Goal: Information Seeking & Learning: Learn about a topic

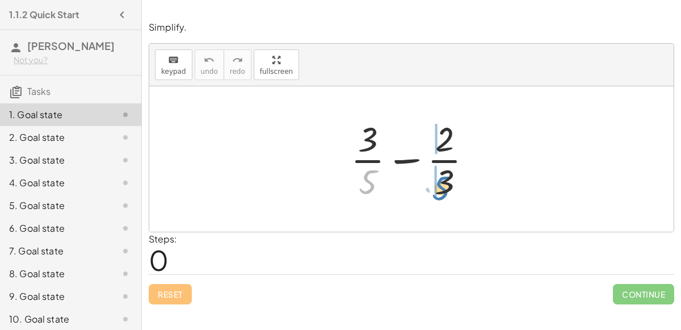
drag, startPoint x: 369, startPoint y: 182, endPoint x: 442, endPoint y: 188, distance: 73.4
click at [442, 188] on div at bounding box center [416, 158] width 142 height 87
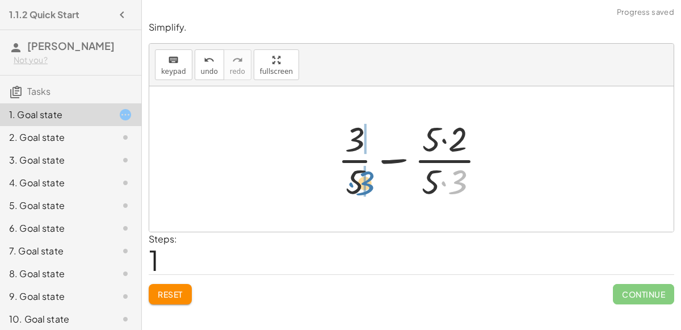
drag, startPoint x: 457, startPoint y: 183, endPoint x: 364, endPoint y: 184, distance: 93.0
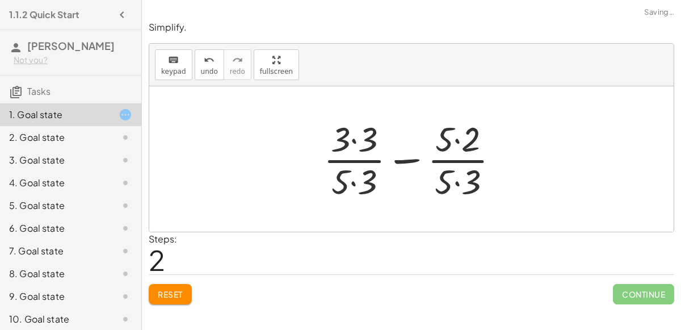
click at [354, 180] on div at bounding box center [416, 158] width 196 height 87
click at [353, 138] on div at bounding box center [416, 158] width 196 height 87
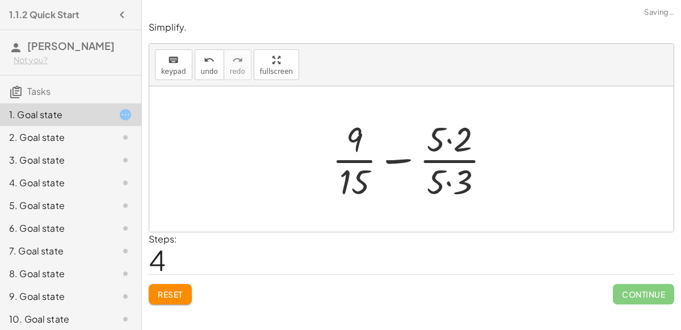
click at [453, 140] on div at bounding box center [415, 158] width 179 height 87
click at [449, 177] on div at bounding box center [415, 158] width 179 height 87
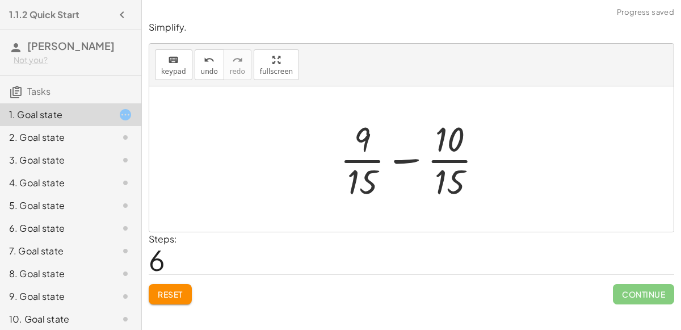
click at [408, 157] on div at bounding box center [415, 158] width 163 height 87
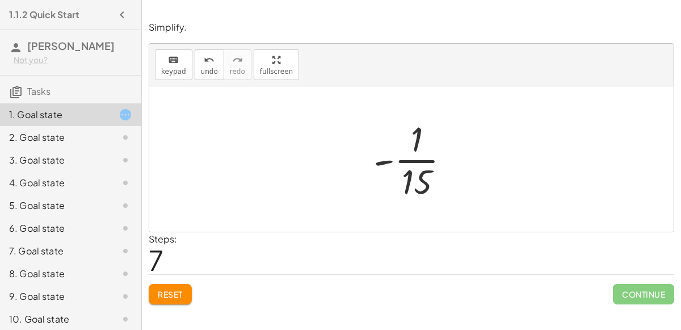
click at [417, 146] on div at bounding box center [416, 158] width 97 height 87
click at [415, 155] on div at bounding box center [416, 158] width 97 height 87
click at [382, 158] on div at bounding box center [416, 158] width 97 height 87
click at [407, 158] on div at bounding box center [416, 158] width 97 height 87
click at [415, 182] on div at bounding box center [416, 158] width 97 height 87
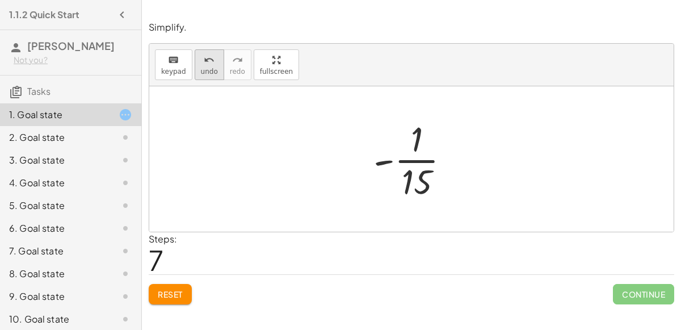
click at [204, 56] on icon "undo" at bounding box center [209, 60] width 11 height 14
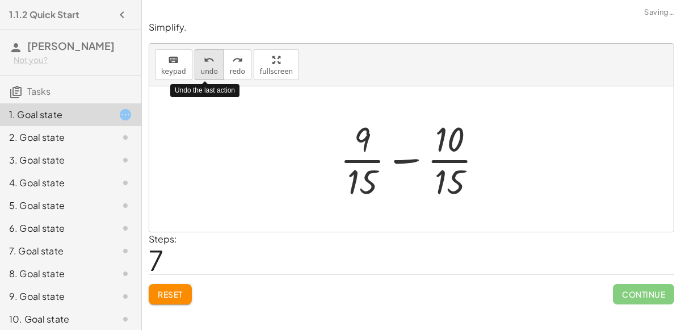
click at [204, 56] on icon "undo" at bounding box center [209, 60] width 11 height 14
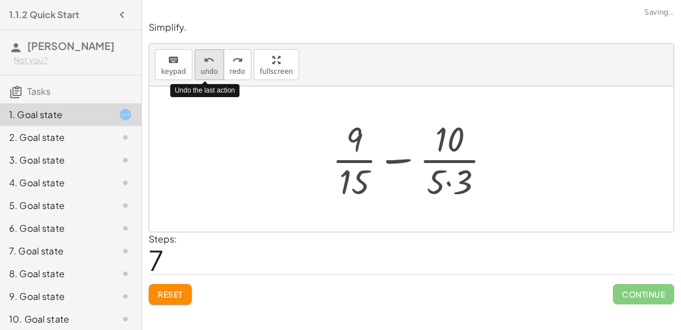
click at [204, 56] on icon "undo" at bounding box center [209, 60] width 11 height 14
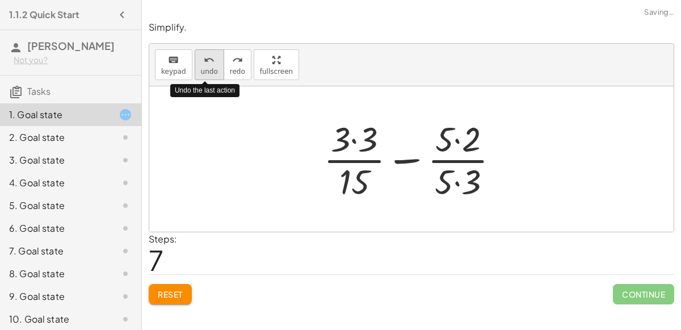
click at [204, 56] on icon "undo" at bounding box center [209, 60] width 11 height 14
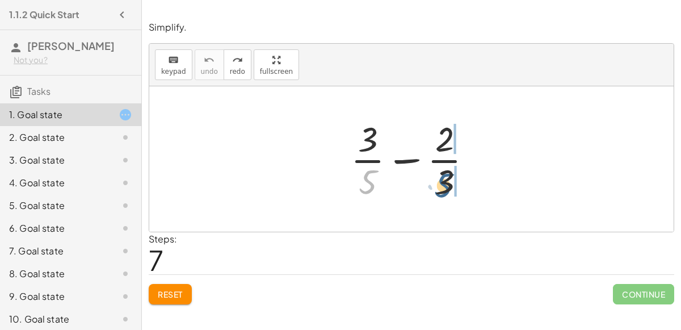
drag, startPoint x: 368, startPoint y: 172, endPoint x: 444, endPoint y: 175, distance: 76.1
click at [444, 175] on div at bounding box center [416, 158] width 142 height 87
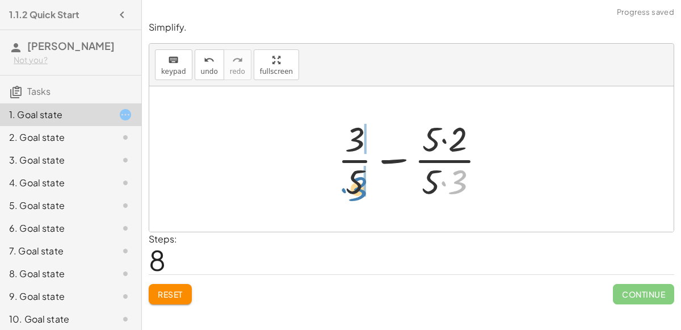
drag, startPoint x: 461, startPoint y: 179, endPoint x: 361, endPoint y: 185, distance: 99.5
click at [361, 185] on div at bounding box center [416, 158] width 168 height 87
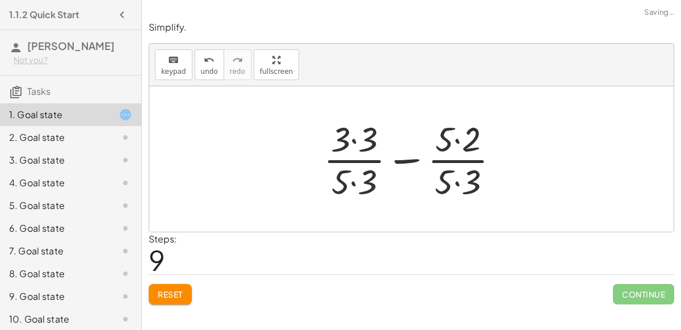
click at [352, 178] on div at bounding box center [416, 158] width 196 height 87
click at [352, 138] on div at bounding box center [416, 158] width 196 height 87
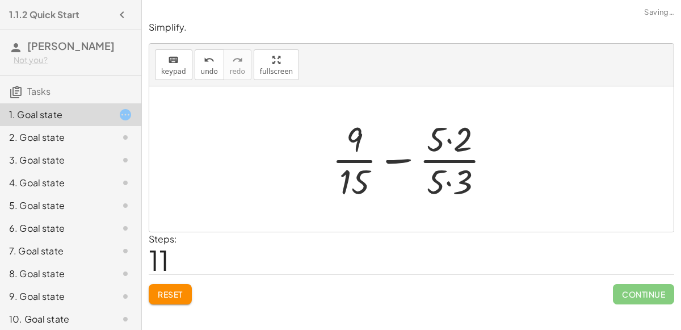
click at [453, 137] on div at bounding box center [415, 158] width 179 height 87
click at [453, 172] on div at bounding box center [415, 158] width 179 height 87
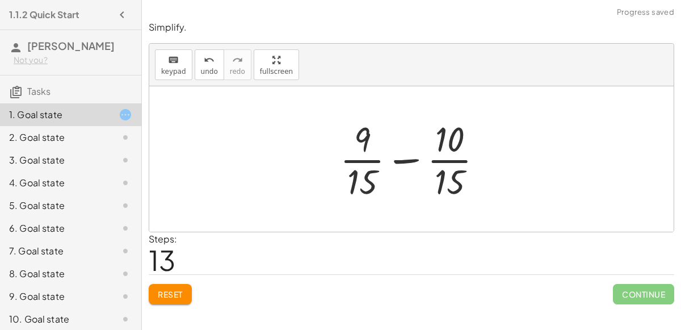
click at [414, 158] on div at bounding box center [415, 158] width 163 height 87
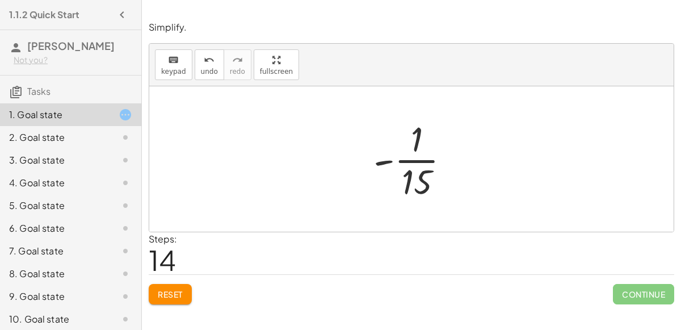
click at [411, 165] on div at bounding box center [416, 158] width 97 height 87
click at [206, 53] on icon "undo" at bounding box center [209, 60] width 11 height 14
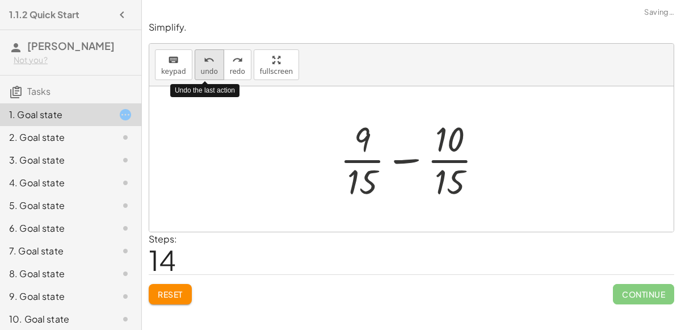
click at [205, 54] on icon "undo" at bounding box center [209, 60] width 11 height 14
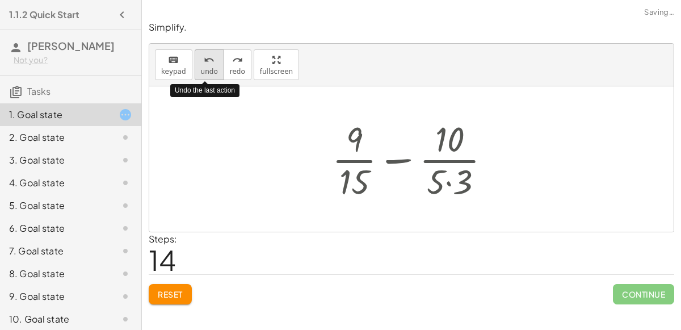
click at [205, 54] on icon "undo" at bounding box center [209, 60] width 11 height 14
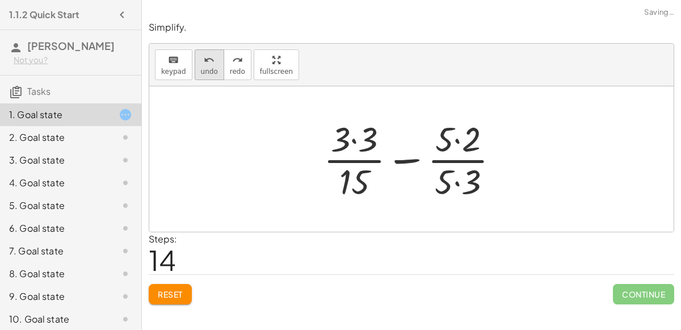
click at [206, 61] on icon "undo" at bounding box center [209, 60] width 11 height 14
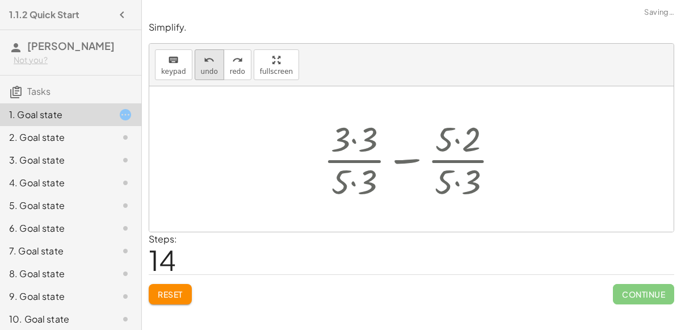
click at [206, 61] on icon "undo" at bounding box center [209, 60] width 11 height 14
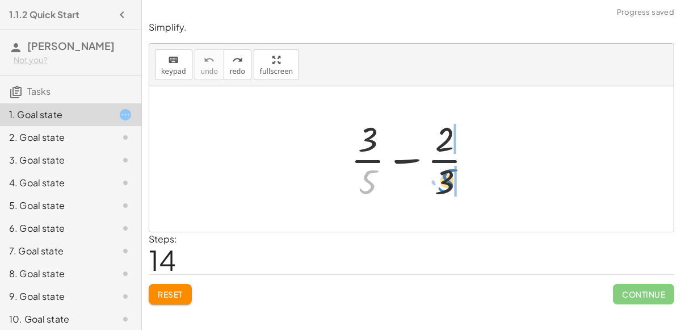
drag, startPoint x: 370, startPoint y: 186, endPoint x: 449, endPoint y: 185, distance: 79.4
click at [449, 185] on div at bounding box center [416, 158] width 142 height 87
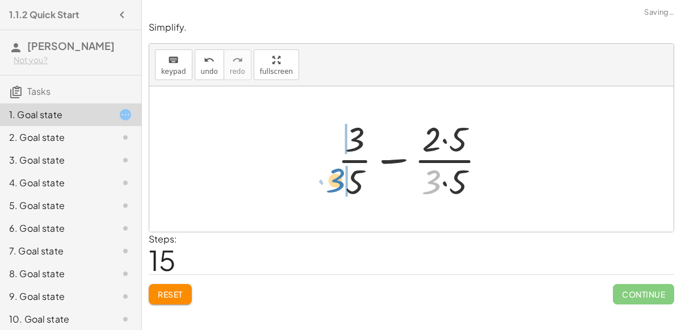
drag, startPoint x: 435, startPoint y: 181, endPoint x: 341, endPoint y: 180, distance: 94.2
click at [341, 180] on div at bounding box center [416, 158] width 168 height 87
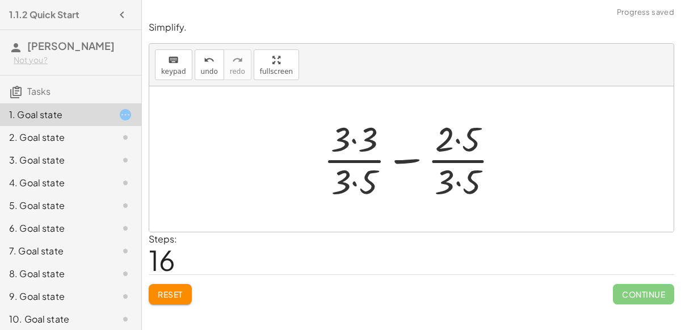
click at [355, 180] on div at bounding box center [416, 158] width 196 height 87
click at [462, 180] on div at bounding box center [416, 158] width 196 height 87
click at [456, 140] on div at bounding box center [415, 158] width 195 height 87
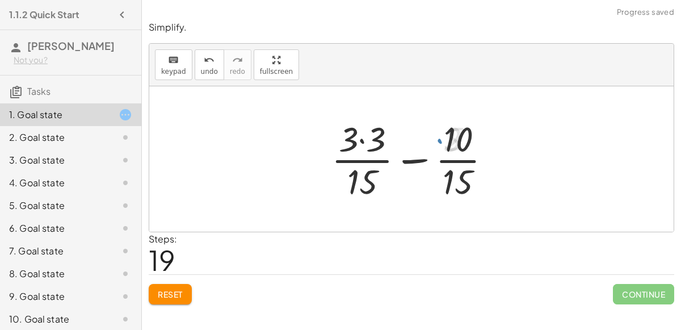
click at [363, 138] on div at bounding box center [416, 158] width 180 height 87
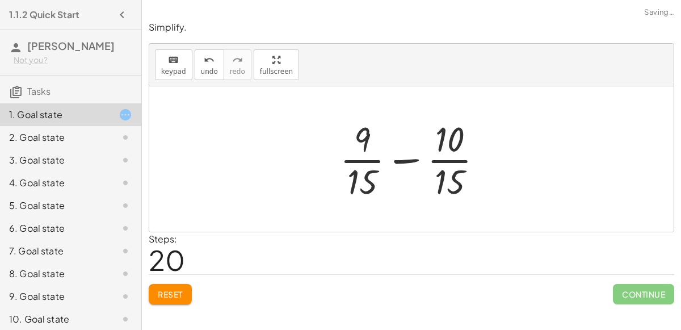
click at [403, 158] on div at bounding box center [415, 158] width 163 height 87
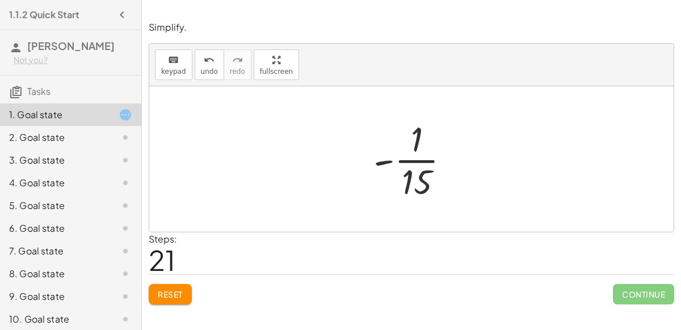
click at [381, 159] on div at bounding box center [416, 158] width 97 height 87
click at [407, 159] on div at bounding box center [416, 158] width 97 height 87
click at [183, 53] on button "keyboard keypad" at bounding box center [173, 64] width 37 height 31
click at [178, 290] on span "Reset" at bounding box center [170, 294] width 25 height 10
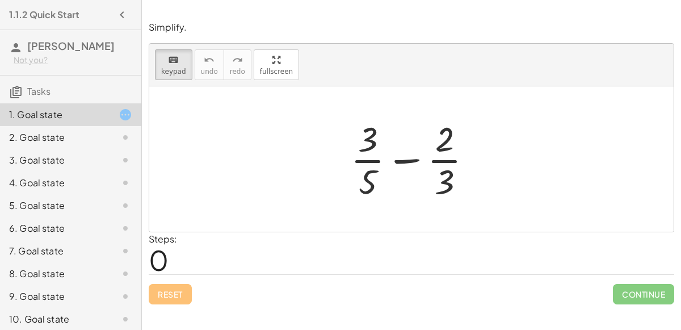
drag, startPoint x: 365, startPoint y: 180, endPoint x: 421, endPoint y: 188, distance: 56.2
click at [431, 182] on div at bounding box center [416, 158] width 142 height 87
drag, startPoint x: 367, startPoint y: 178, endPoint x: 404, endPoint y: 180, distance: 36.9
drag, startPoint x: 377, startPoint y: 178, endPoint x: 370, endPoint y: 177, distance: 6.9
click at [370, 177] on div at bounding box center [367, 181] width 18 height 40
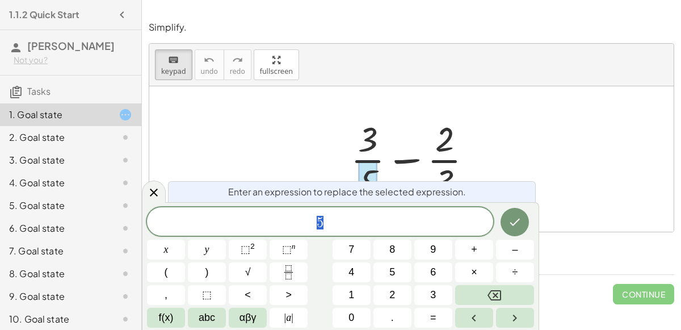
click at [394, 173] on div at bounding box center [416, 158] width 142 height 87
click at [387, 172] on div at bounding box center [416, 158] width 142 height 87
click at [159, 185] on icon at bounding box center [154, 192] width 14 height 14
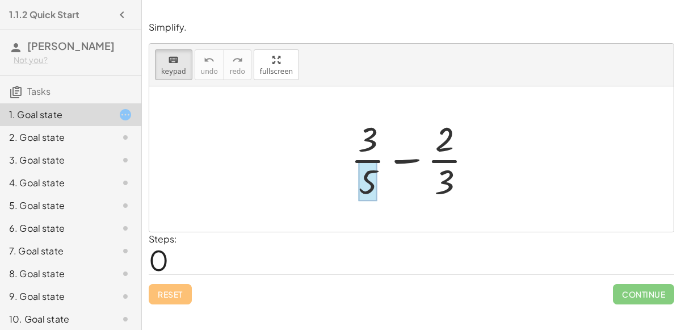
drag, startPoint x: 454, startPoint y: 186, endPoint x: 374, endPoint y: 182, distance: 80.1
click at [393, 207] on div at bounding box center [411, 158] width 524 height 145
click at [363, 178] on div at bounding box center [367, 181] width 18 height 40
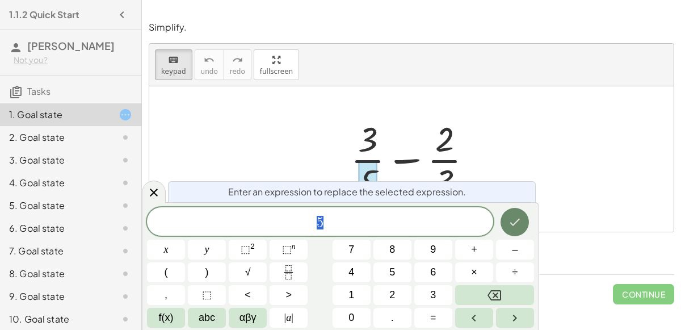
click at [513, 215] on icon "Done" at bounding box center [515, 222] width 14 height 14
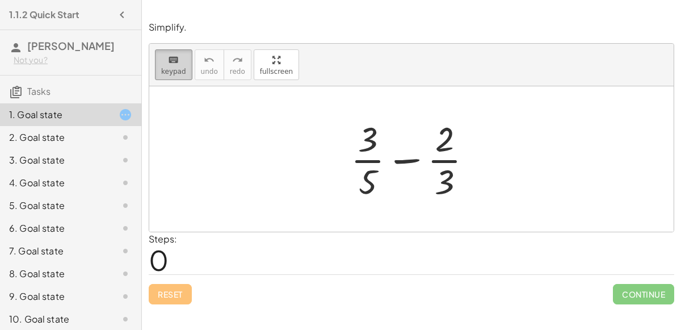
click at [184, 59] on button "keyboard keypad" at bounding box center [173, 64] width 37 height 31
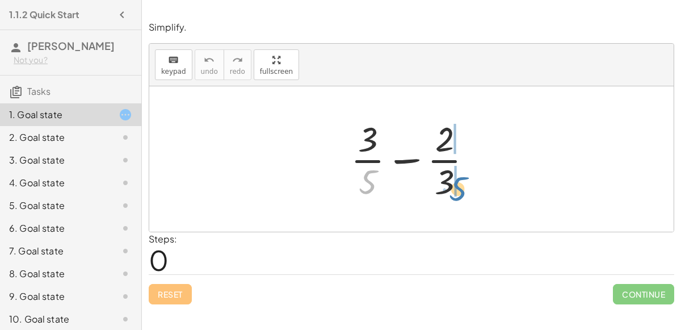
drag, startPoint x: 369, startPoint y: 179, endPoint x: 458, endPoint y: 185, distance: 88.7
click at [458, 185] on div at bounding box center [416, 158] width 142 height 87
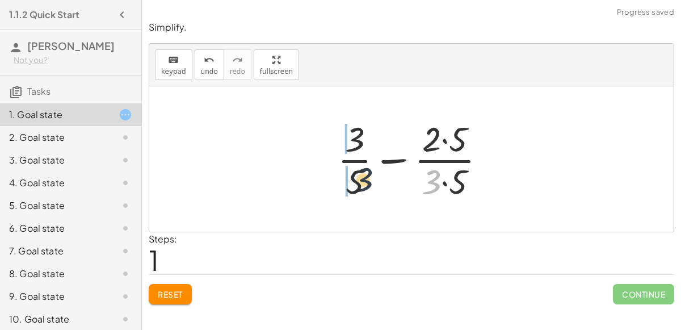
drag, startPoint x: 433, startPoint y: 179, endPoint x: 347, endPoint y: 176, distance: 86.2
click at [347, 176] on div at bounding box center [416, 158] width 168 height 87
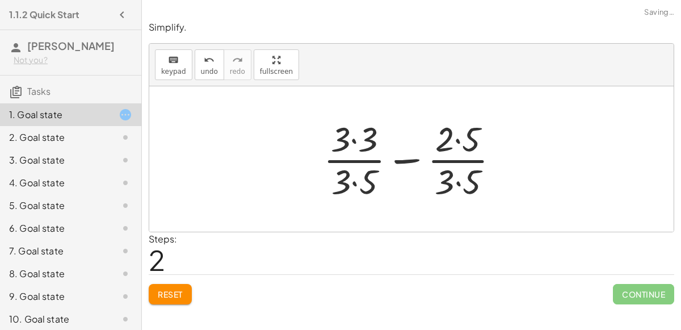
click at [356, 180] on div at bounding box center [416, 158] width 196 height 87
click at [458, 144] on div at bounding box center [416, 158] width 196 height 87
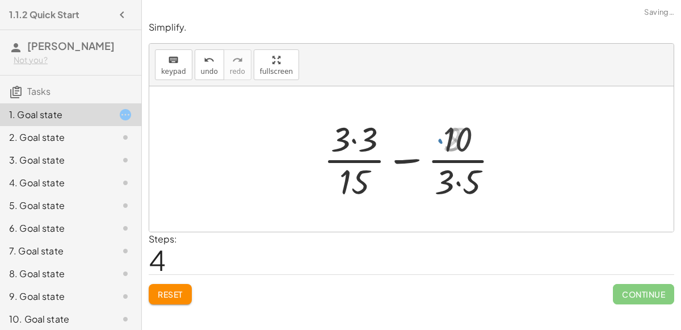
click at [459, 176] on div at bounding box center [416, 158] width 196 height 87
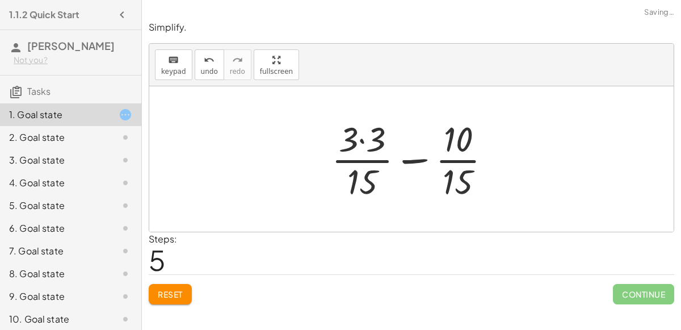
click at [368, 142] on div at bounding box center [416, 158] width 180 height 87
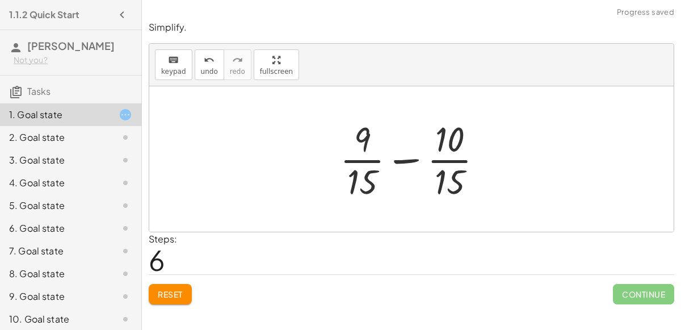
click at [405, 162] on div at bounding box center [415, 158] width 163 height 87
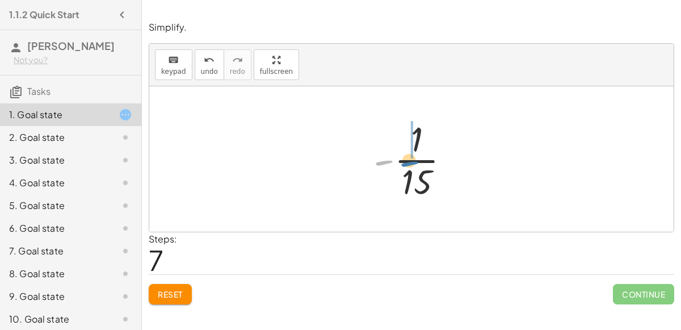
drag, startPoint x: 374, startPoint y: 161, endPoint x: 399, endPoint y: 162, distance: 25.5
click at [399, 162] on div at bounding box center [416, 158] width 97 height 87
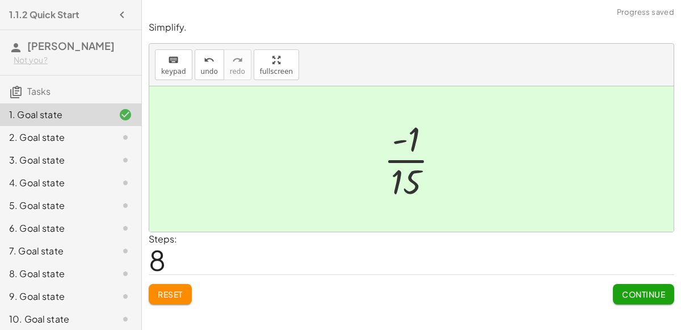
click at [643, 292] on span "Continue" at bounding box center [643, 294] width 43 height 10
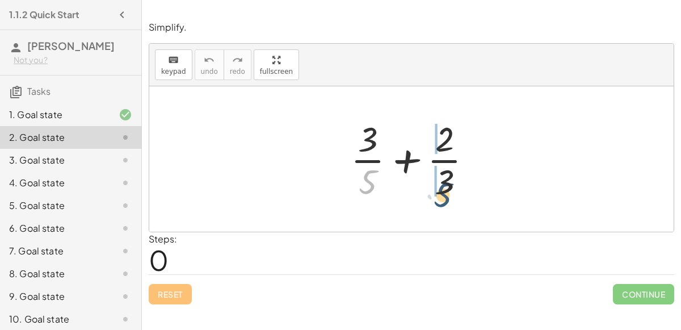
drag, startPoint x: 369, startPoint y: 171, endPoint x: 443, endPoint y: 184, distance: 74.9
click at [443, 184] on div at bounding box center [416, 158] width 142 height 87
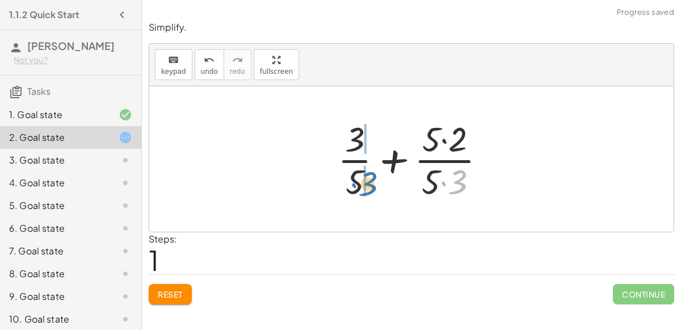
drag, startPoint x: 461, startPoint y: 181, endPoint x: 371, endPoint y: 183, distance: 90.2
click at [371, 183] on div at bounding box center [416, 158] width 168 height 87
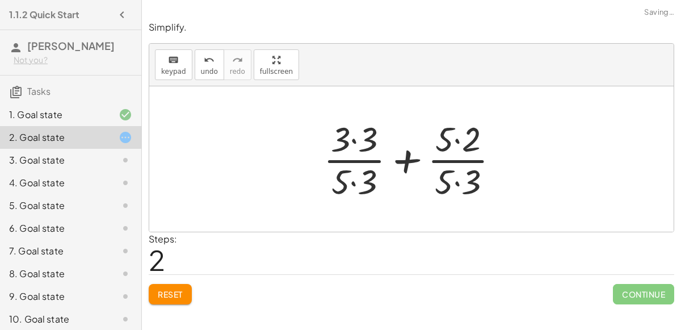
click at [351, 183] on div at bounding box center [416, 158] width 196 height 87
click at [355, 140] on div at bounding box center [416, 158] width 196 height 87
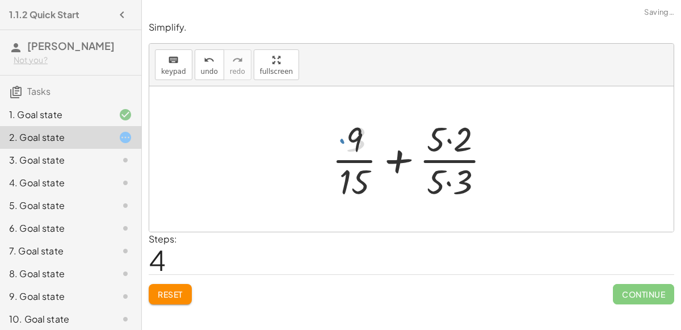
click at [446, 144] on div at bounding box center [415, 158] width 179 height 87
click at [451, 179] on div at bounding box center [415, 158] width 179 height 87
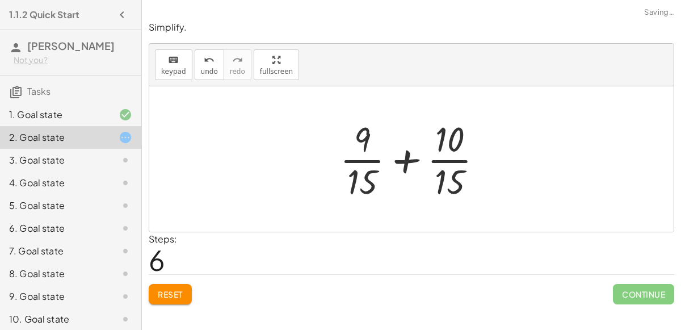
click at [411, 157] on div at bounding box center [415, 158] width 163 height 87
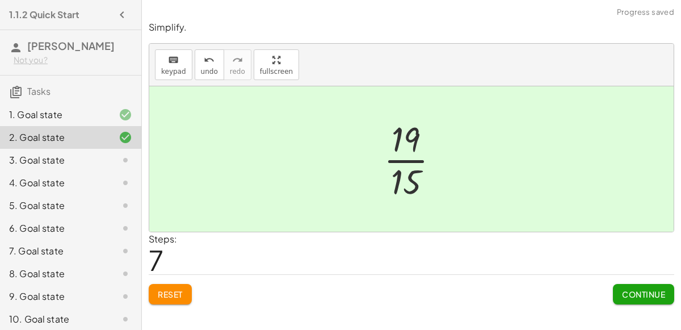
click at [627, 296] on span "Continue" at bounding box center [643, 294] width 43 height 10
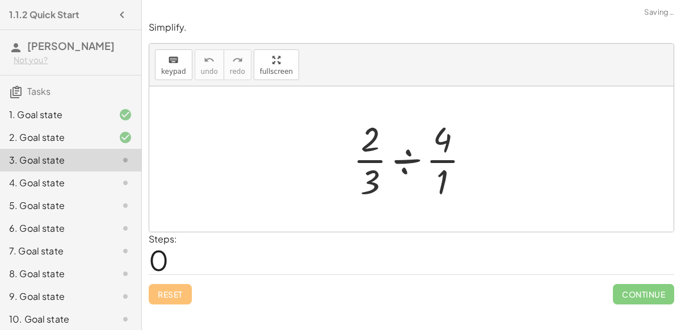
click at [403, 163] on div at bounding box center [415, 158] width 137 height 87
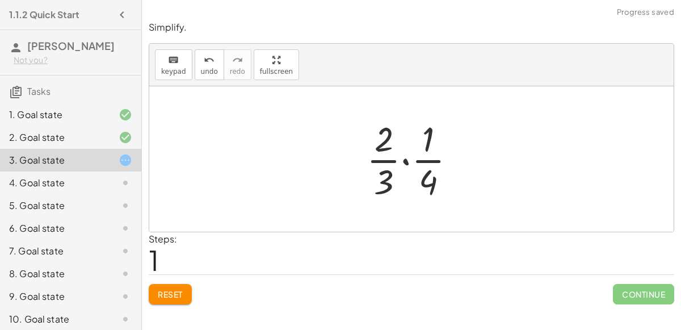
click at [405, 159] on div at bounding box center [415, 158] width 109 height 87
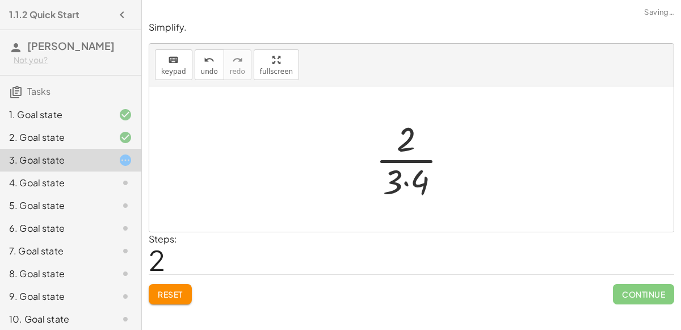
click at [404, 177] on div at bounding box center [416, 158] width 92 height 87
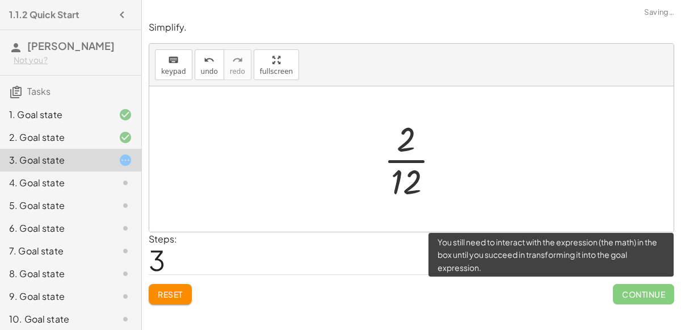
click at [635, 289] on span "Continue" at bounding box center [643, 294] width 61 height 20
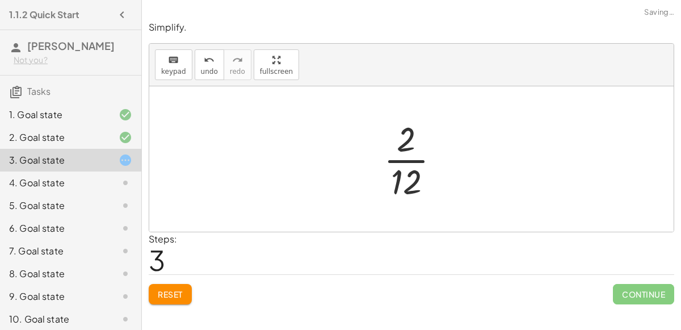
click at [412, 145] on div at bounding box center [416, 158] width 77 height 87
click at [408, 171] on div at bounding box center [416, 158] width 77 height 87
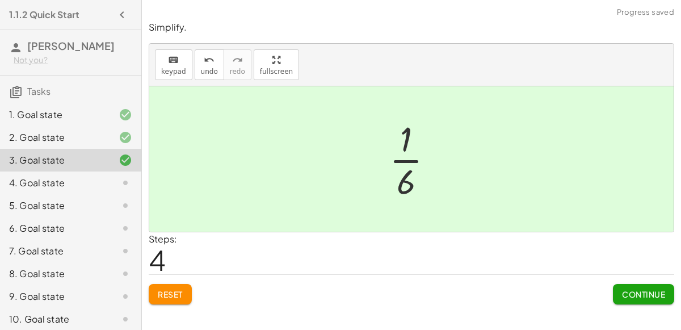
click at [638, 302] on button "Continue" at bounding box center [643, 294] width 61 height 20
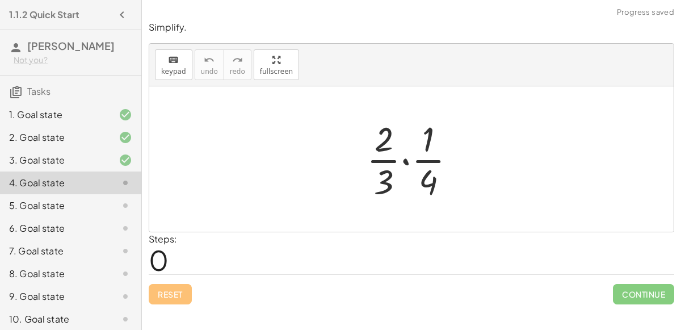
click at [406, 162] on div at bounding box center [415, 158] width 109 height 87
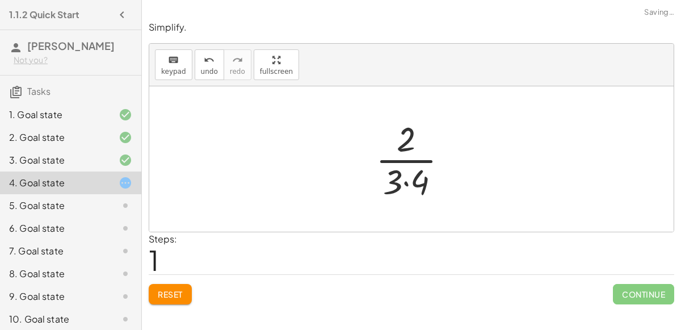
click at [411, 185] on div at bounding box center [416, 158] width 92 height 87
click at [407, 182] on div at bounding box center [416, 158] width 77 height 87
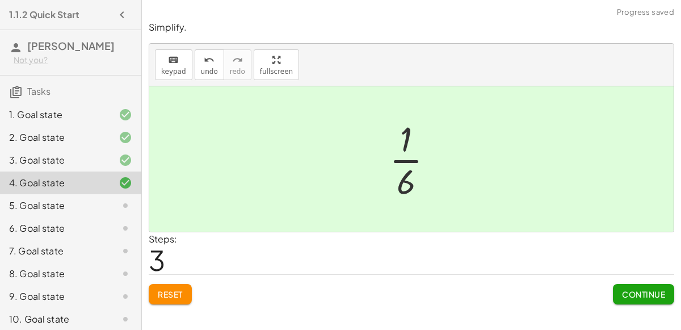
click at [649, 292] on span "Continue" at bounding box center [643, 294] width 43 height 10
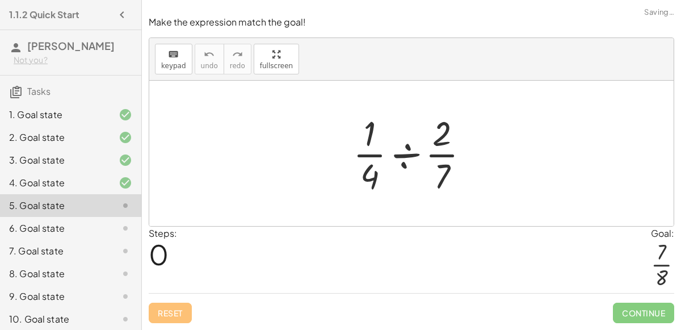
click at [393, 157] on div at bounding box center [415, 152] width 137 height 87
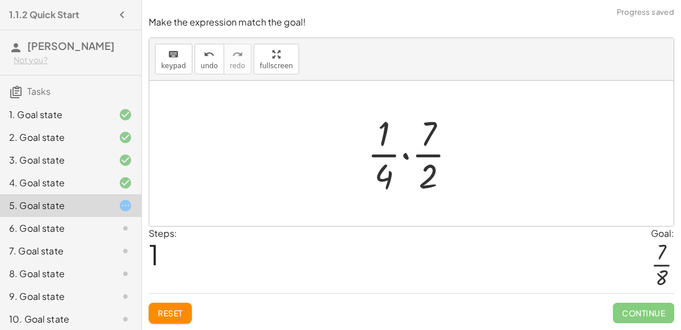
click at [404, 154] on div at bounding box center [415, 152] width 109 height 87
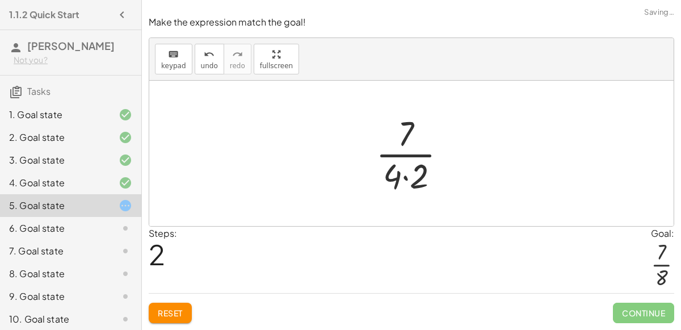
click at [408, 171] on div at bounding box center [415, 152] width 91 height 87
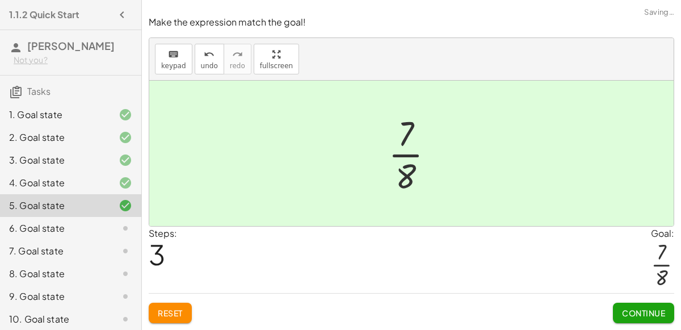
click at [669, 308] on button "Continue" at bounding box center [643, 312] width 61 height 20
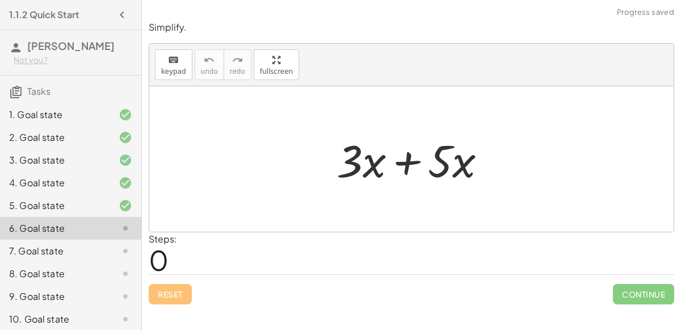
click at [400, 159] on div at bounding box center [416, 159] width 171 height 58
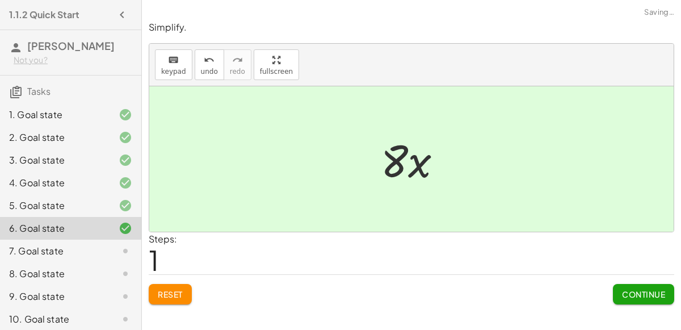
click at [638, 289] on span "Continue" at bounding box center [643, 294] width 43 height 10
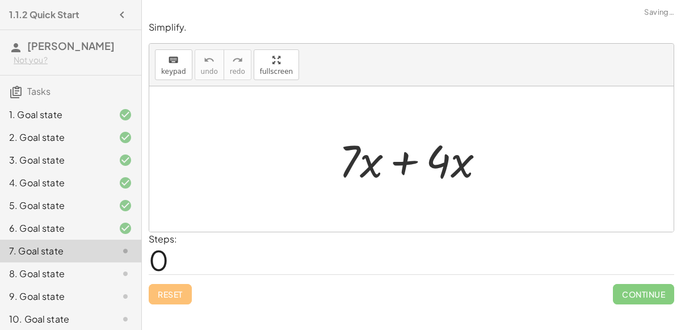
click at [412, 154] on div at bounding box center [416, 159] width 166 height 58
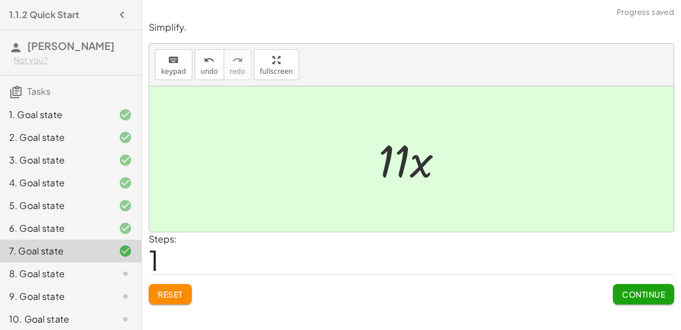
click at [621, 286] on button "Continue" at bounding box center [643, 294] width 61 height 20
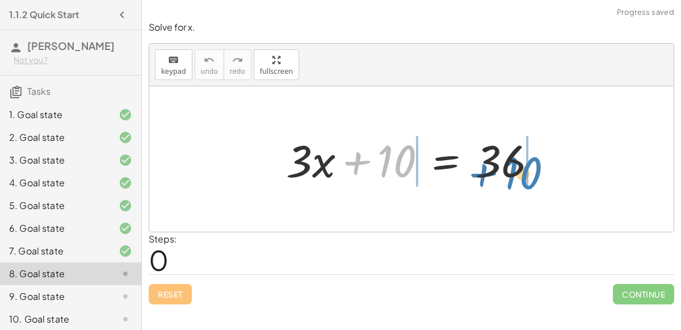
drag, startPoint x: 353, startPoint y: 161, endPoint x: 481, endPoint y: 173, distance: 128.2
click at [481, 173] on div at bounding box center [415, 159] width 271 height 58
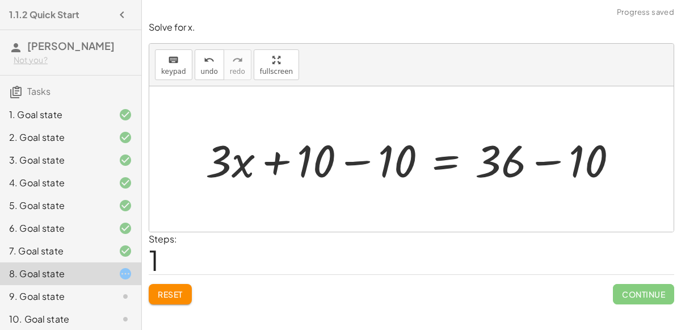
click at [366, 158] on div at bounding box center [416, 159] width 433 height 58
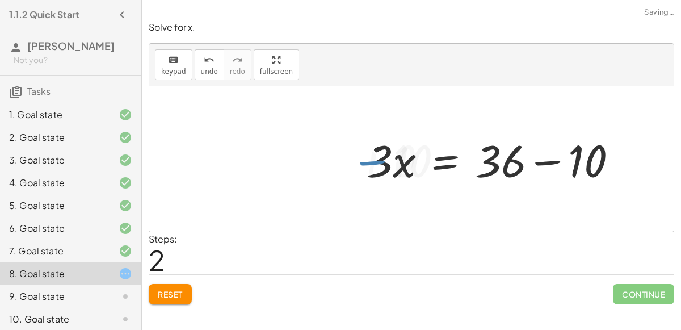
click at [541, 162] on div at bounding box center [496, 159] width 271 height 58
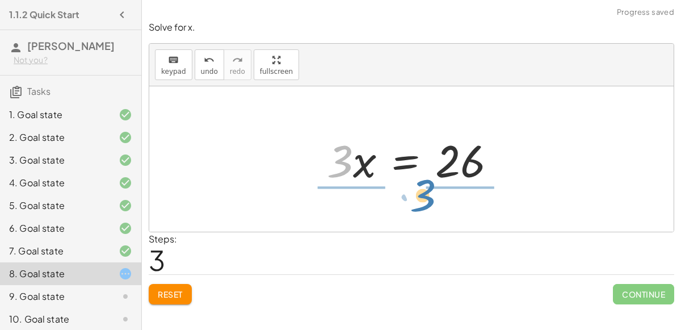
drag, startPoint x: 342, startPoint y: 162, endPoint x: 425, endPoint y: 195, distance: 89.8
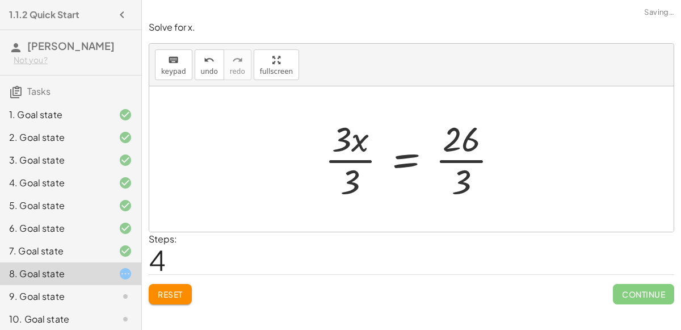
click at [355, 159] on div at bounding box center [416, 158] width 194 height 87
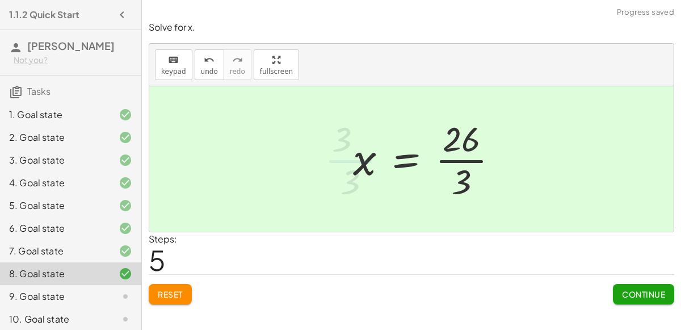
click at [472, 160] on div at bounding box center [430, 158] width 166 height 87
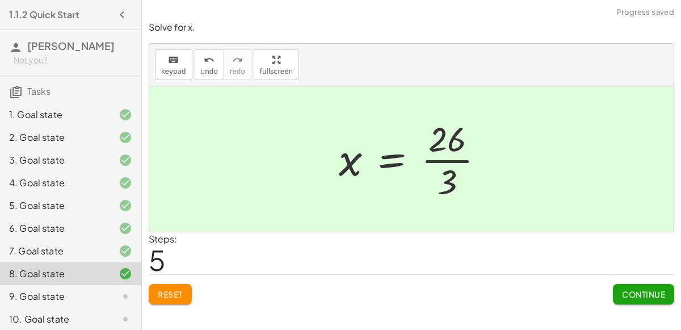
click at [631, 289] on span "Continue" at bounding box center [643, 294] width 43 height 10
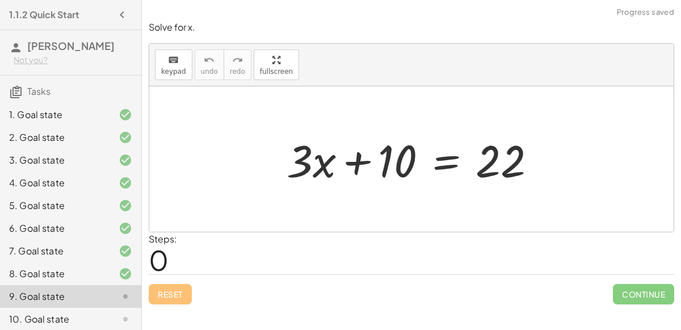
click at [106, 268] on div at bounding box center [116, 274] width 32 height 14
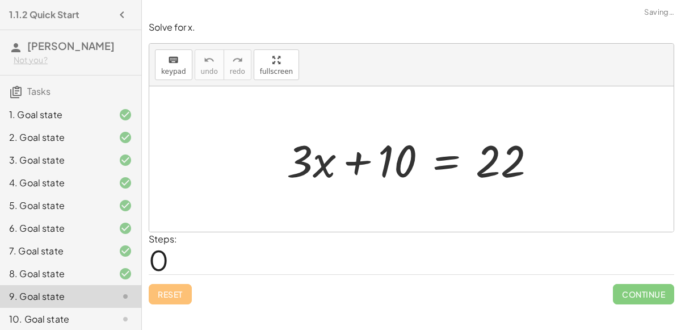
click at [362, 163] on div at bounding box center [416, 159] width 270 height 58
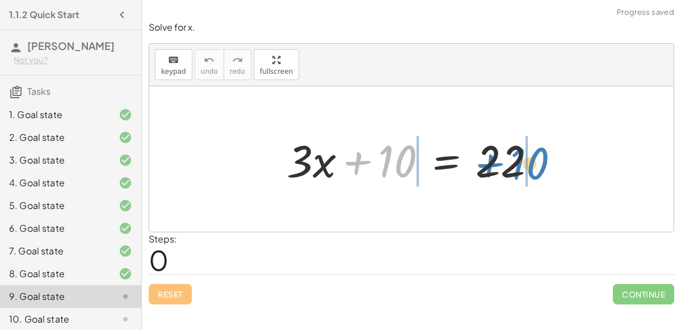
drag, startPoint x: 387, startPoint y: 157, endPoint x: 520, endPoint y: 159, distance: 132.2
click at [520, 159] on div at bounding box center [416, 159] width 270 height 58
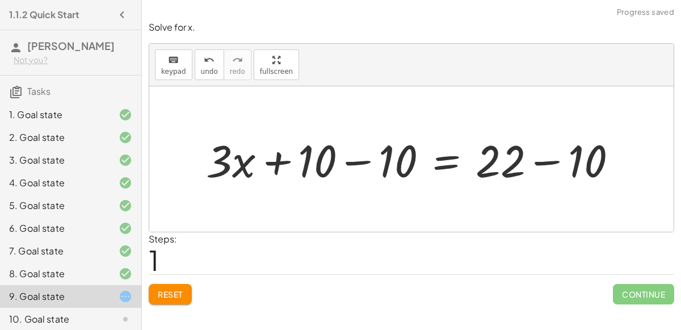
click at [369, 155] on div at bounding box center [416, 159] width 432 height 58
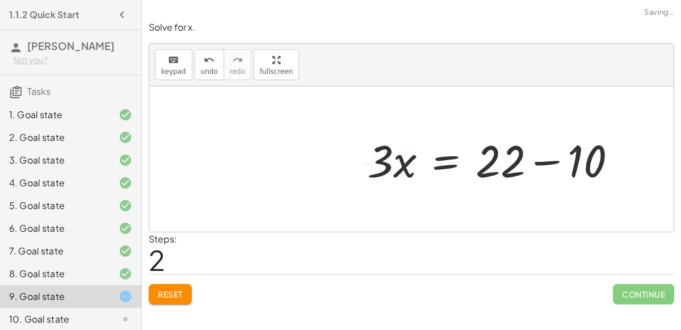
click at [546, 151] on div at bounding box center [496, 159] width 270 height 58
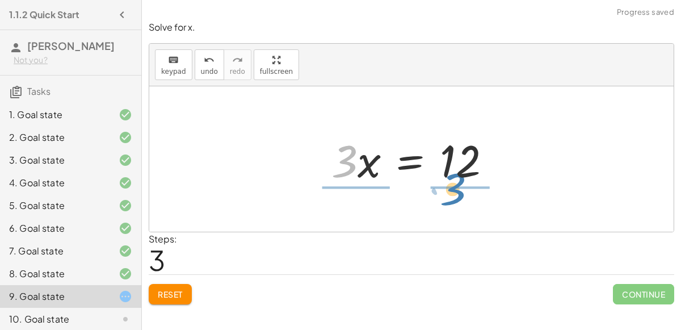
drag, startPoint x: 352, startPoint y: 166, endPoint x: 476, endPoint y: 213, distance: 132.6
click at [476, 213] on div "+ · 3 · x + 10 = 22 + · 3 · x + 10 − 10 = + 22 − 10 + · 3 · x + 0 = + 22 − 10 ·…" at bounding box center [411, 158] width 524 height 145
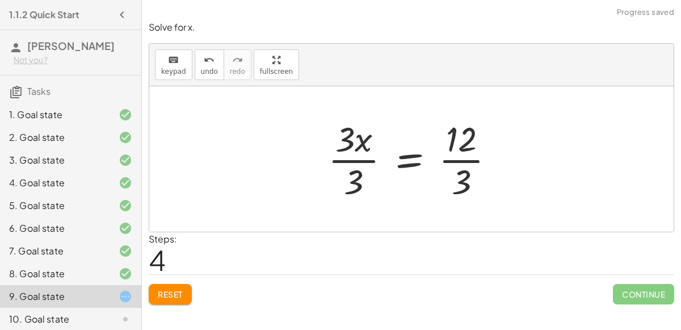
click at [362, 159] on div at bounding box center [415, 158] width 187 height 87
click at [455, 160] on div at bounding box center [430, 158] width 159 height 87
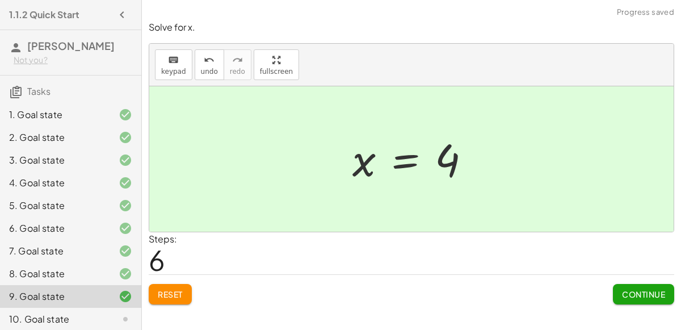
click at [635, 299] on button "Continue" at bounding box center [643, 294] width 61 height 20
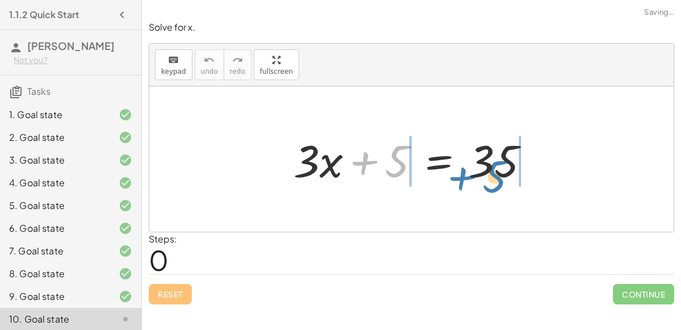
drag, startPoint x: 369, startPoint y: 163, endPoint x: 464, endPoint y: 178, distance: 96.5
click at [464, 178] on div at bounding box center [416, 159] width 256 height 58
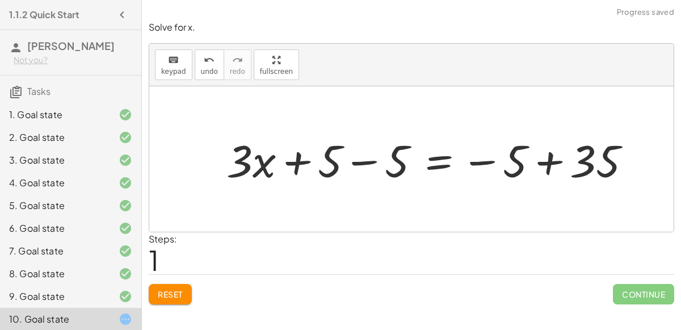
click at [479, 163] on div at bounding box center [433, 159] width 425 height 58
click at [516, 162] on div at bounding box center [433, 159] width 425 height 58
click at [546, 157] on div at bounding box center [433, 159] width 425 height 58
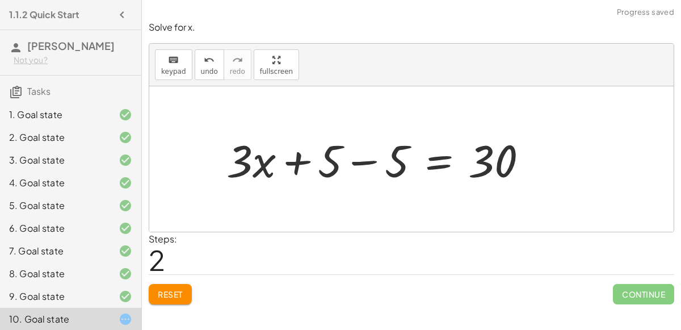
click at [361, 157] on div at bounding box center [382, 159] width 322 height 58
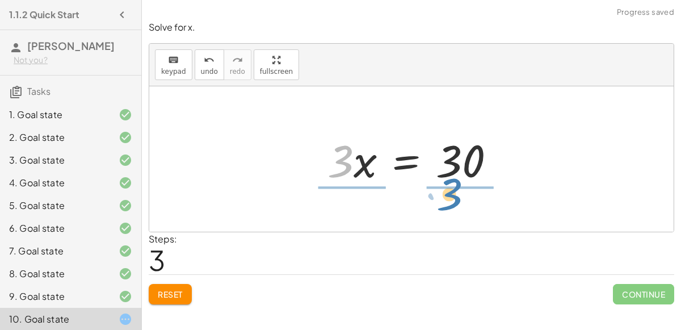
drag, startPoint x: 337, startPoint y: 164, endPoint x: 446, endPoint y: 197, distance: 114.3
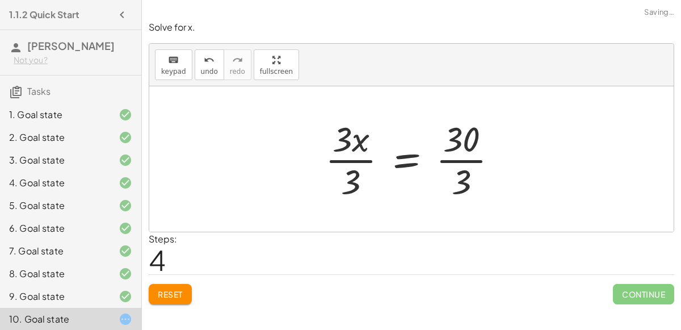
click at [356, 168] on div at bounding box center [415, 158] width 193 height 87
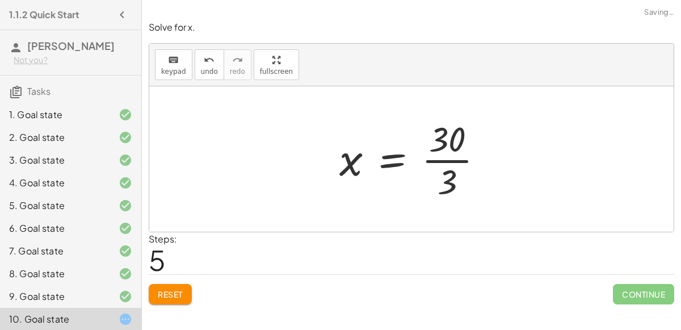
click at [478, 158] on div at bounding box center [416, 158] width 164 height 87
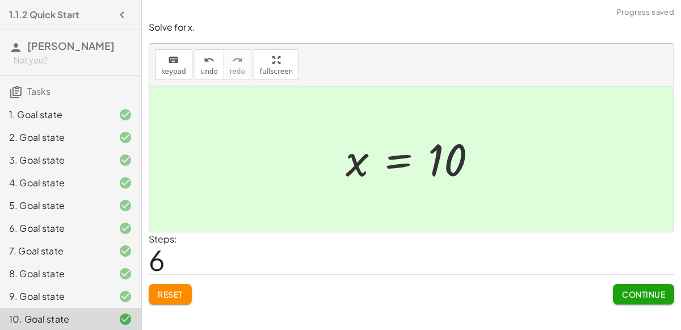
click at [623, 284] on button "Continue" at bounding box center [643, 294] width 61 height 20
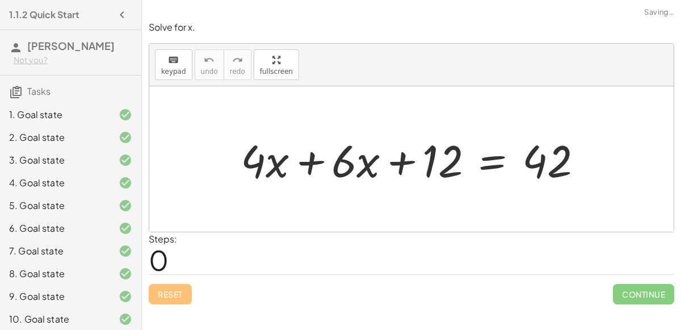
scroll to position [49, 0]
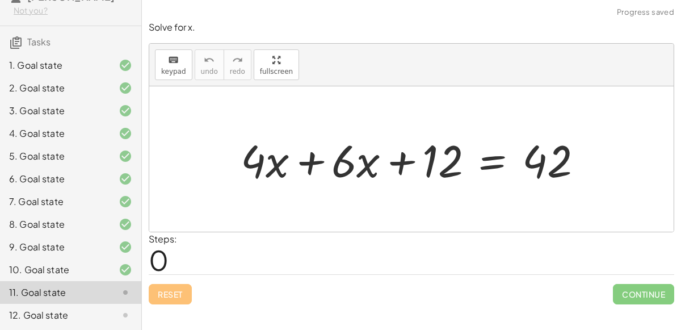
click at [306, 162] on div at bounding box center [416, 159] width 362 height 58
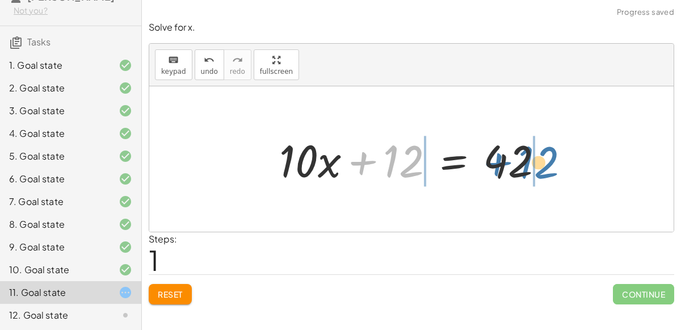
drag, startPoint x: 396, startPoint y: 164, endPoint x: 532, endPoint y: 165, distance: 135.6
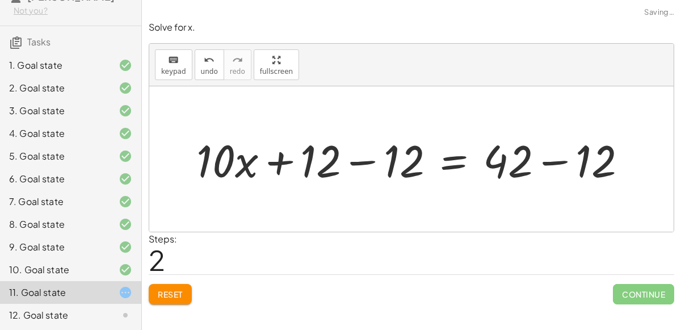
click at [556, 163] on div at bounding box center [416, 159] width 450 height 58
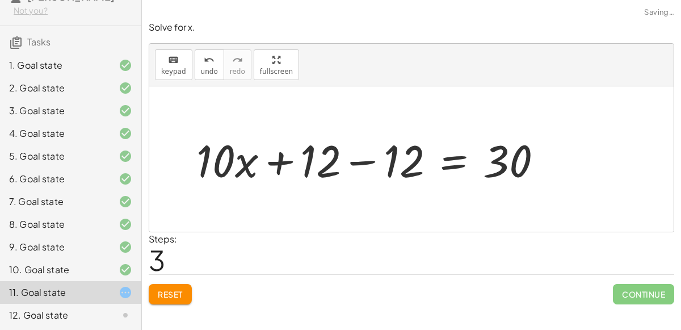
click at [357, 154] on div at bounding box center [374, 159] width 366 height 58
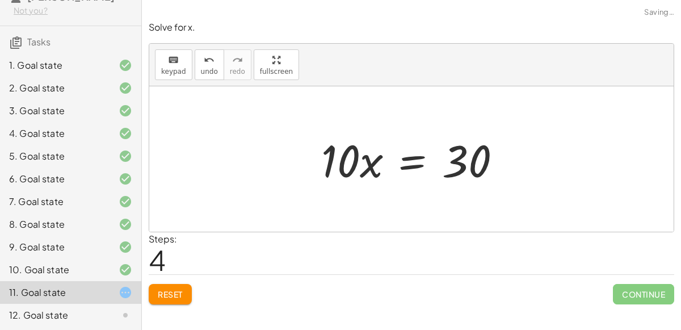
click at [382, 153] on div at bounding box center [415, 159] width 200 height 58
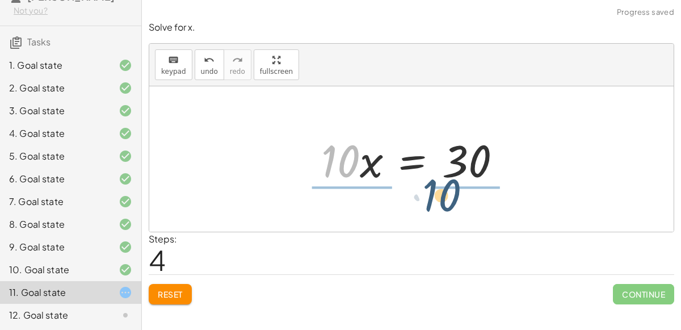
drag, startPoint x: 351, startPoint y: 156, endPoint x: 474, endPoint y: 202, distance: 131.0
click at [474, 202] on div "+ · 4 · x + · 6 · x + 12 = 42 + · 10 · x + 12 = 42 + · 10 · x + 12 − 12 = + 42 …" at bounding box center [411, 158] width 524 height 145
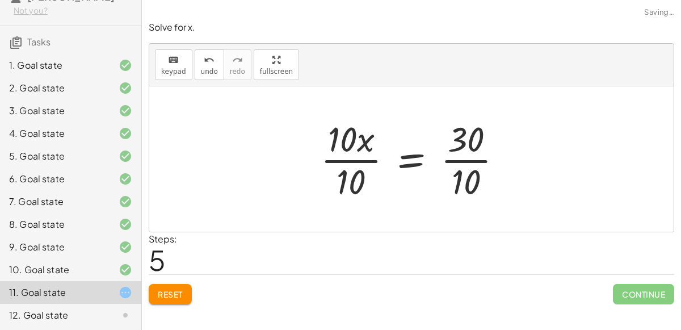
click at [369, 155] on div at bounding box center [416, 158] width 202 height 87
click at [467, 159] on div at bounding box center [416, 158] width 202 height 87
click at [330, 158] on div at bounding box center [403, 158] width 177 height 87
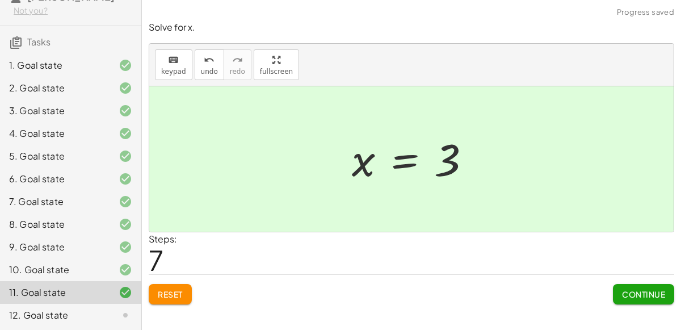
click at [94, 317] on div "12. Goal state" at bounding box center [54, 315] width 91 height 14
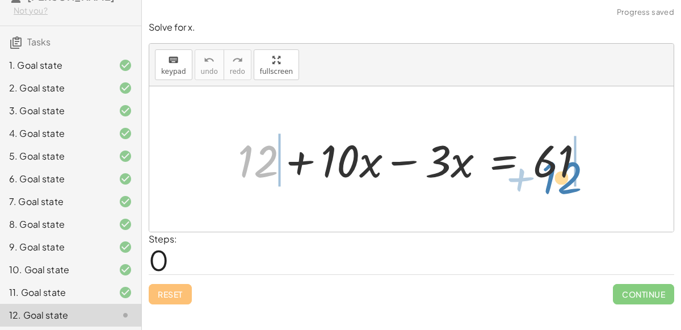
drag, startPoint x: 254, startPoint y: 148, endPoint x: 556, endPoint y: 164, distance: 303.3
click at [556, 164] on div at bounding box center [416, 159] width 368 height 58
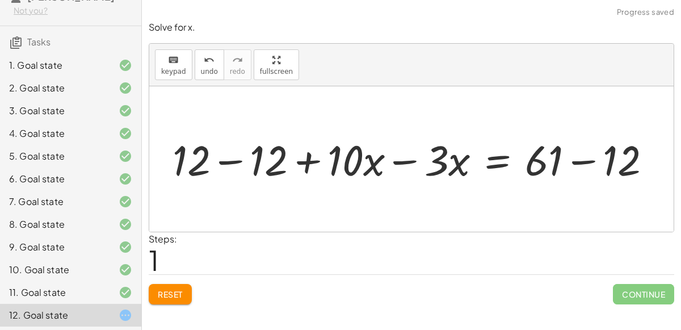
click at [592, 162] on div at bounding box center [428, 159] width 437 height 48
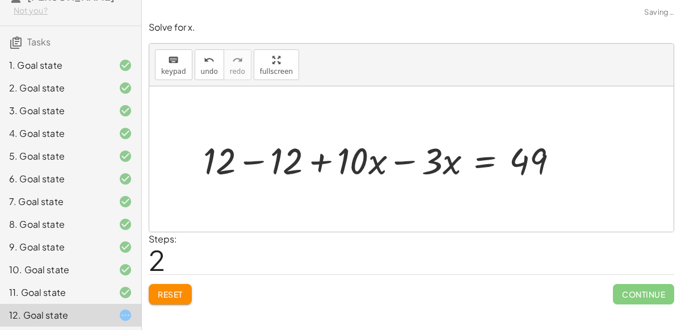
click at [256, 159] on div at bounding box center [384, 159] width 375 height 48
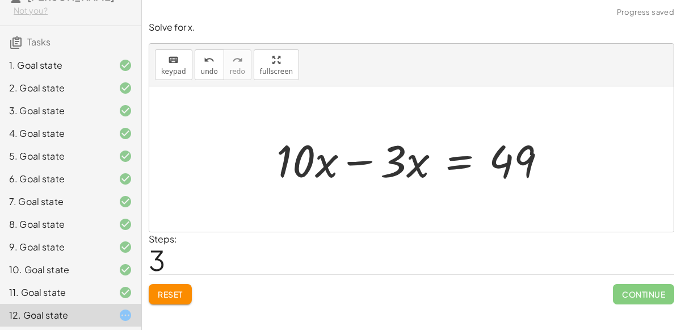
click at [360, 162] on div at bounding box center [416, 159] width 290 height 58
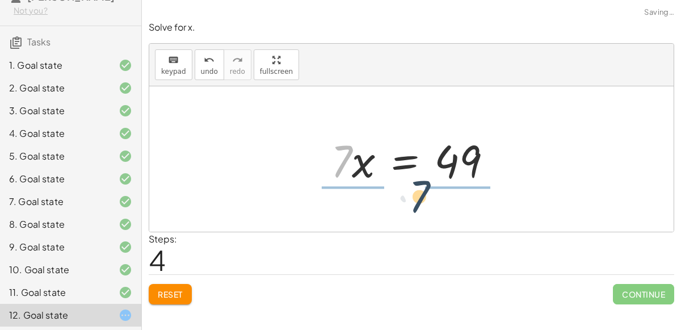
drag, startPoint x: 351, startPoint y: 158, endPoint x: 478, endPoint y: 213, distance: 137.9
click at [478, 213] on div "+ 12 + · 10 · x − · 3 · x = 61 + 12 − 12 + · 10 · x − · 3 · x = + 61 − 12 + 12 …" at bounding box center [411, 158] width 524 height 145
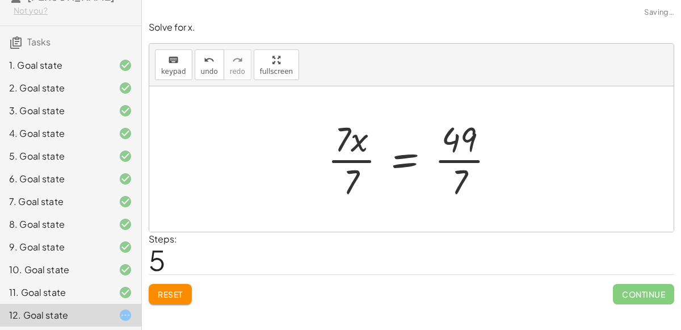
click at [361, 158] on div at bounding box center [416, 158] width 188 height 87
click at [451, 159] on div at bounding box center [428, 158] width 163 height 87
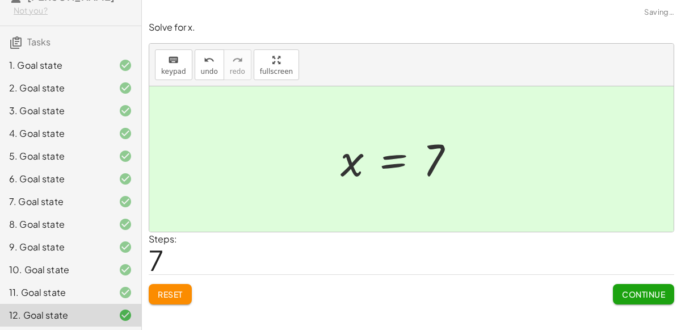
click at [665, 292] on button "Continue" at bounding box center [643, 294] width 61 height 20
